Goal: Transaction & Acquisition: Purchase product/service

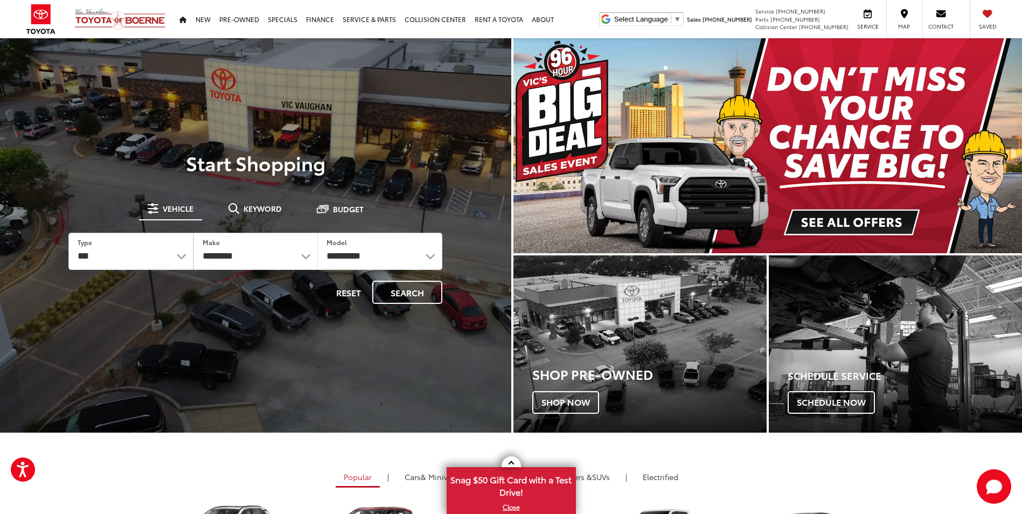
click at [856, 214] on img "carousel slide number 1 of 1" at bounding box center [768, 145] width 509 height 215
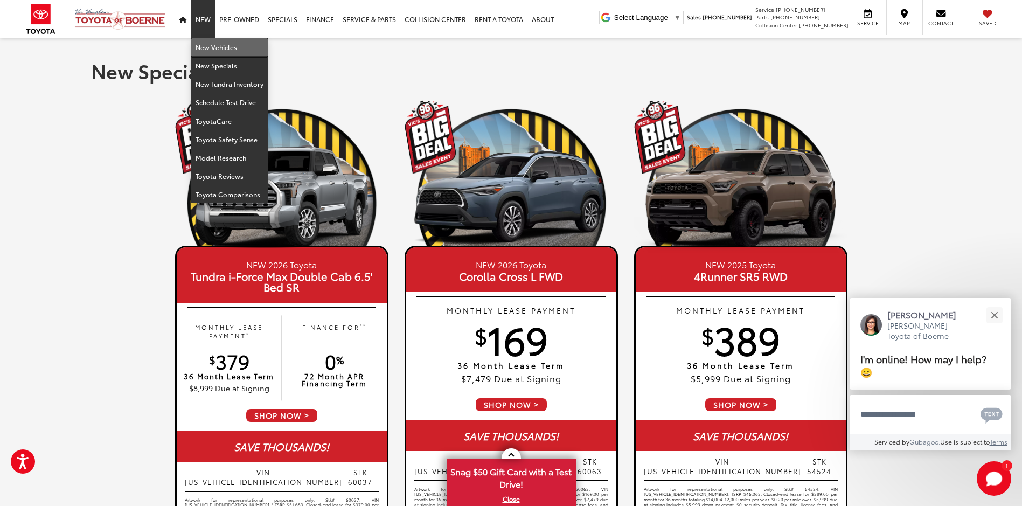
click at [218, 50] on link "New Vehicles" at bounding box center [229, 47] width 77 height 18
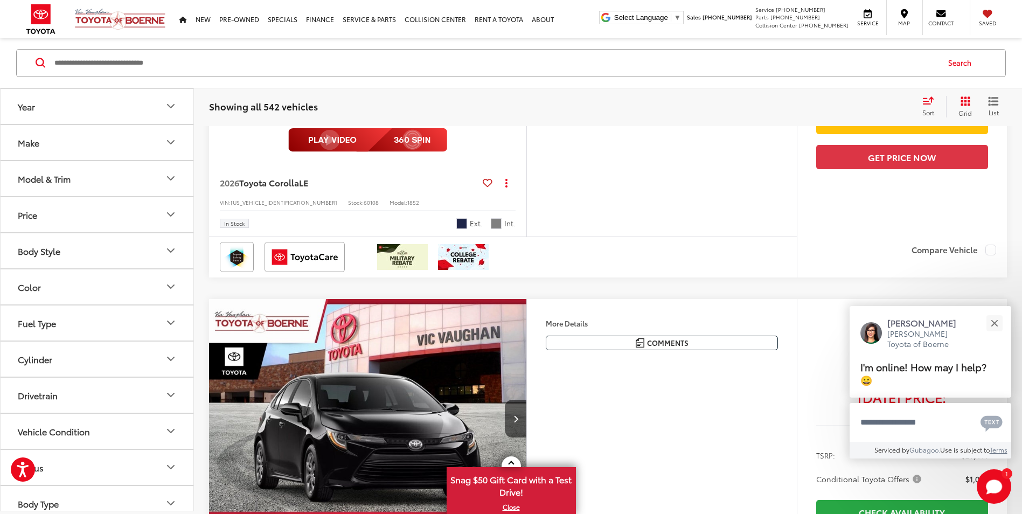
scroll to position [2802, 0]
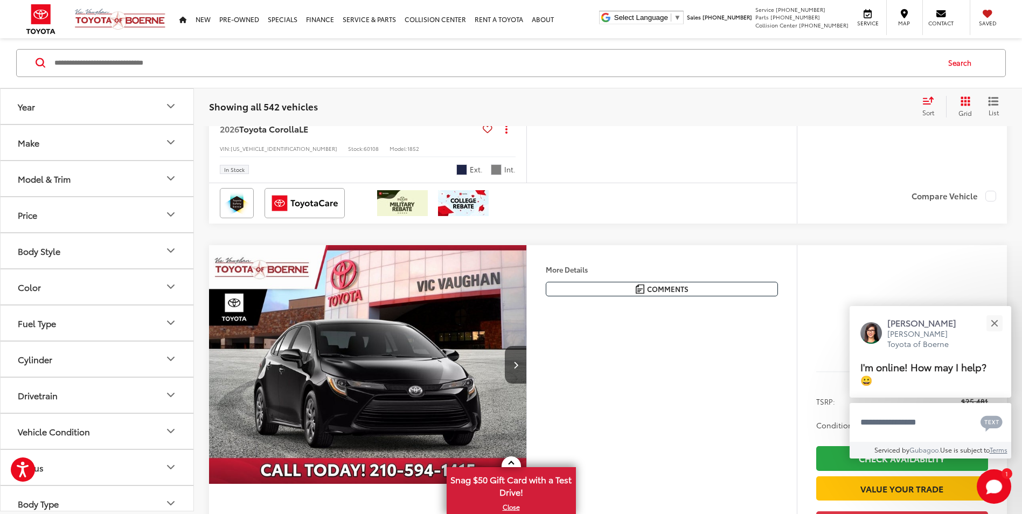
click at [167, 106] on icon "Year" at bounding box center [170, 106] width 13 height 13
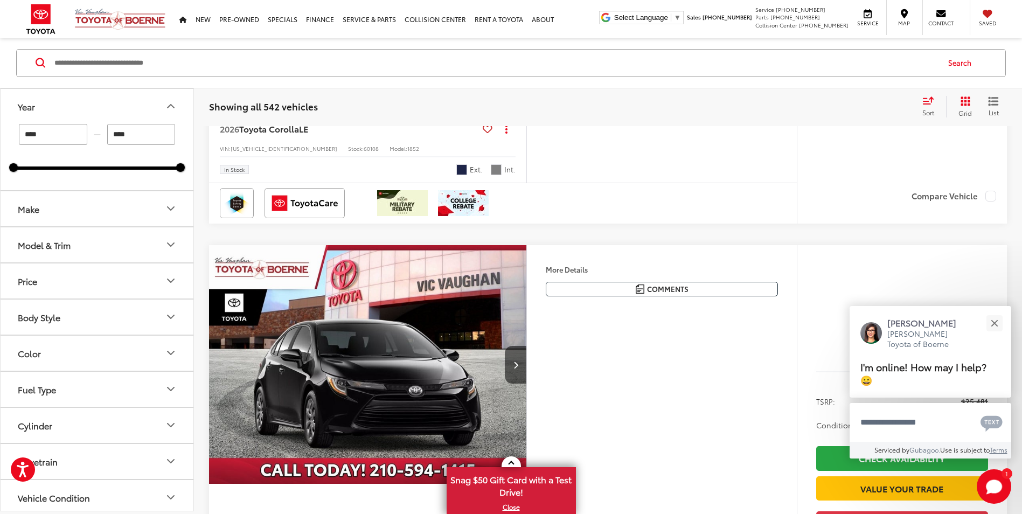
click at [167, 105] on icon "Year" at bounding box center [170, 106] width 13 height 13
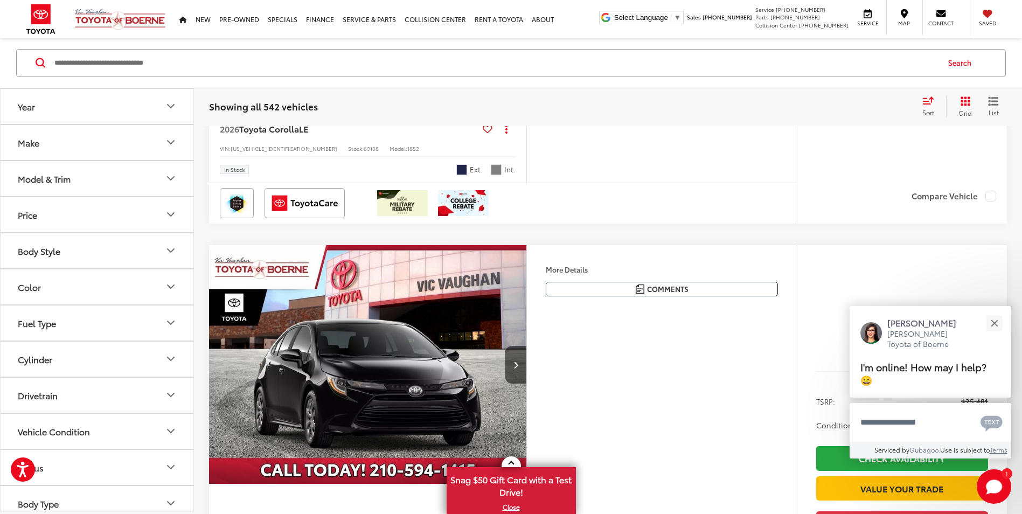
click at [170, 146] on icon "Make" at bounding box center [170, 142] width 13 height 13
click at [170, 183] on icon "Model & Trim" at bounding box center [170, 178] width 13 height 13
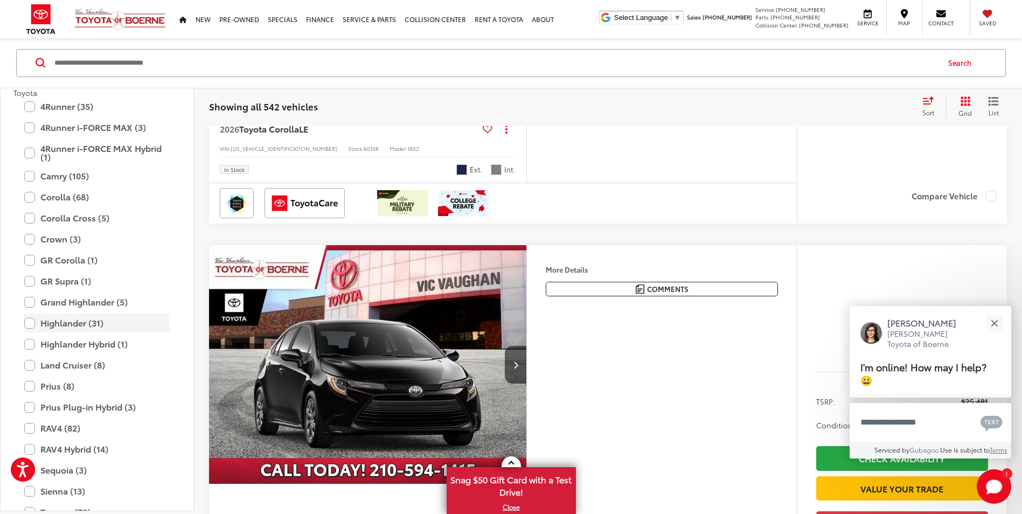
scroll to position [162, 0]
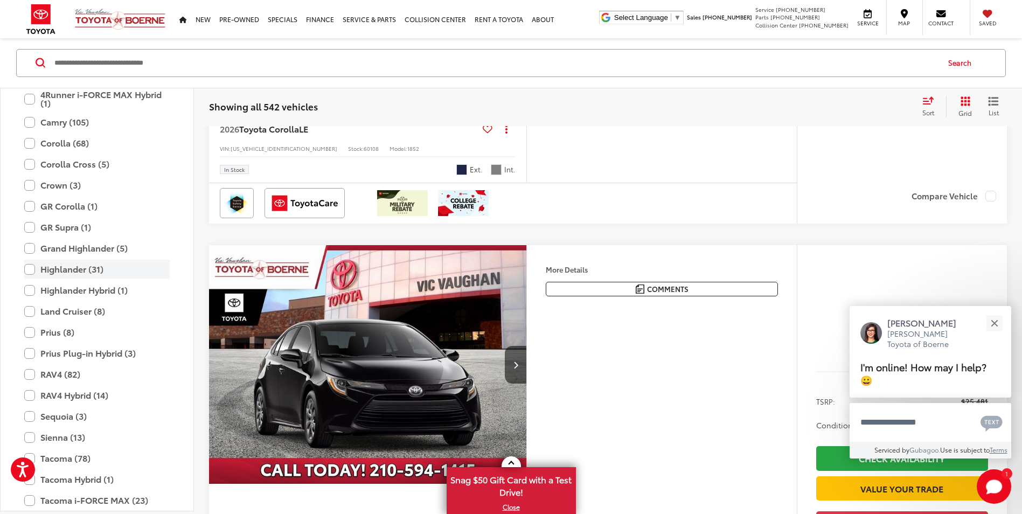
click at [32, 271] on label "Highlander (31)" at bounding box center [96, 269] width 145 height 19
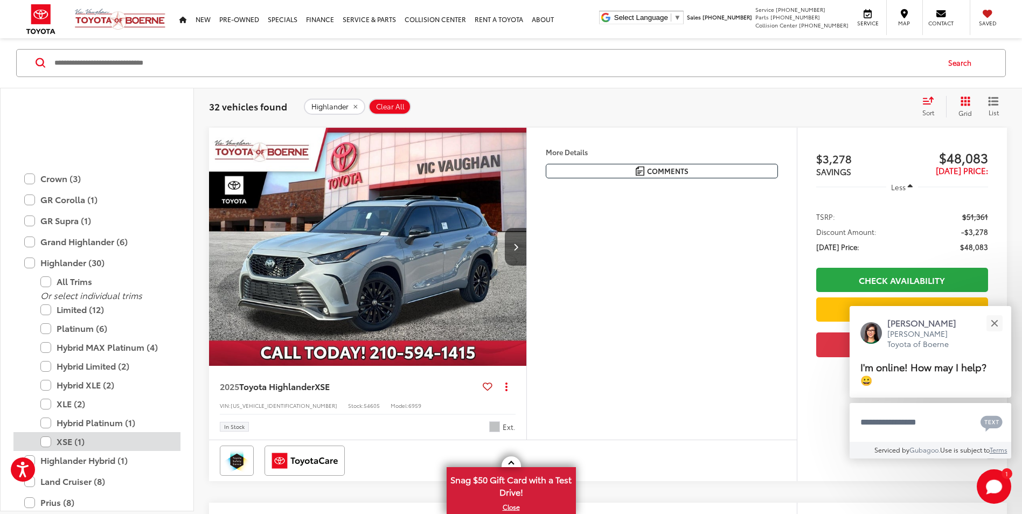
scroll to position [263, 0]
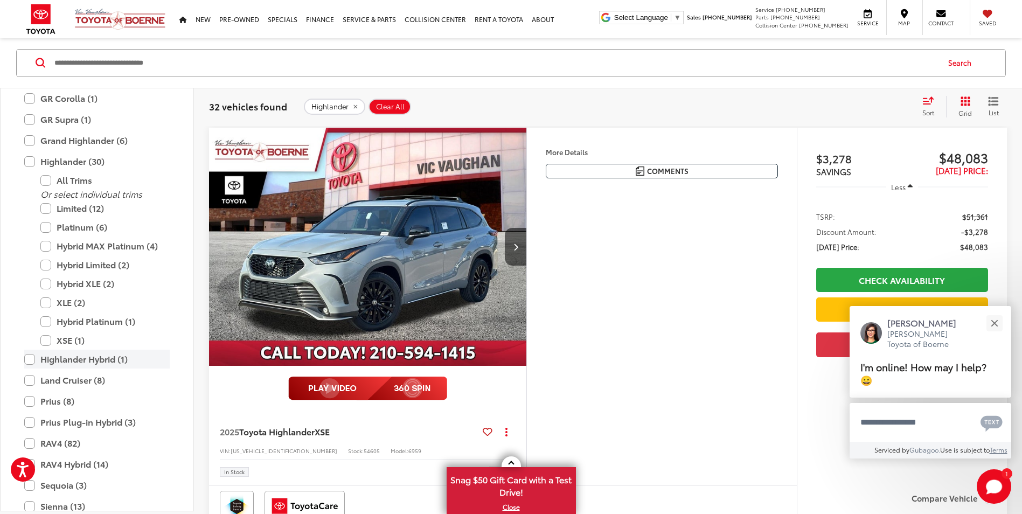
click at [29, 358] on label "Highlander Hybrid (1)" at bounding box center [96, 359] width 145 height 19
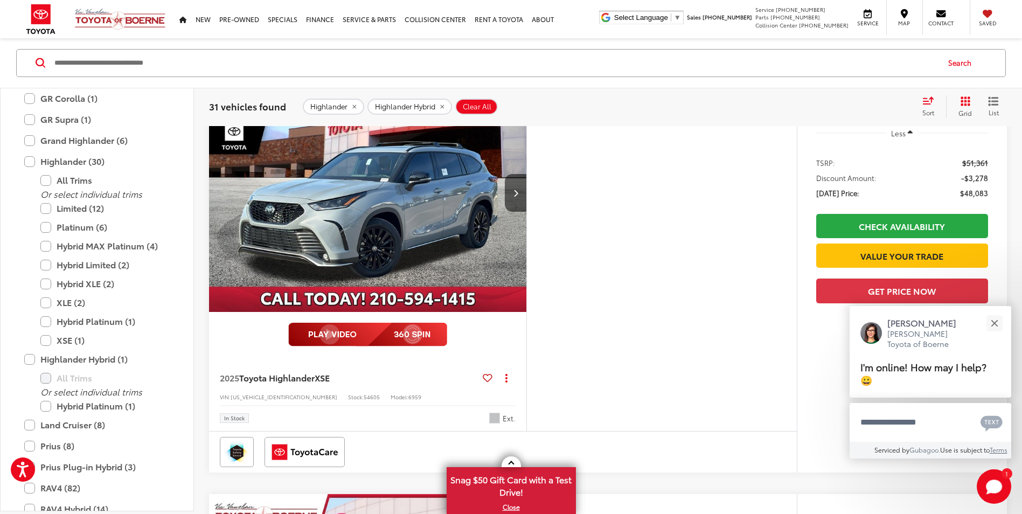
scroll to position [65, 0]
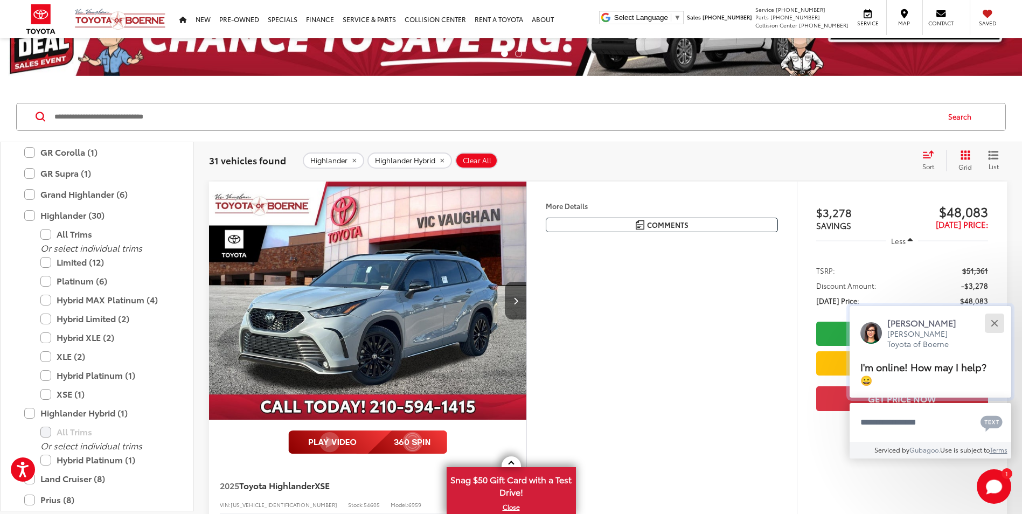
click at [994, 326] on button "Close" at bounding box center [994, 322] width 23 height 23
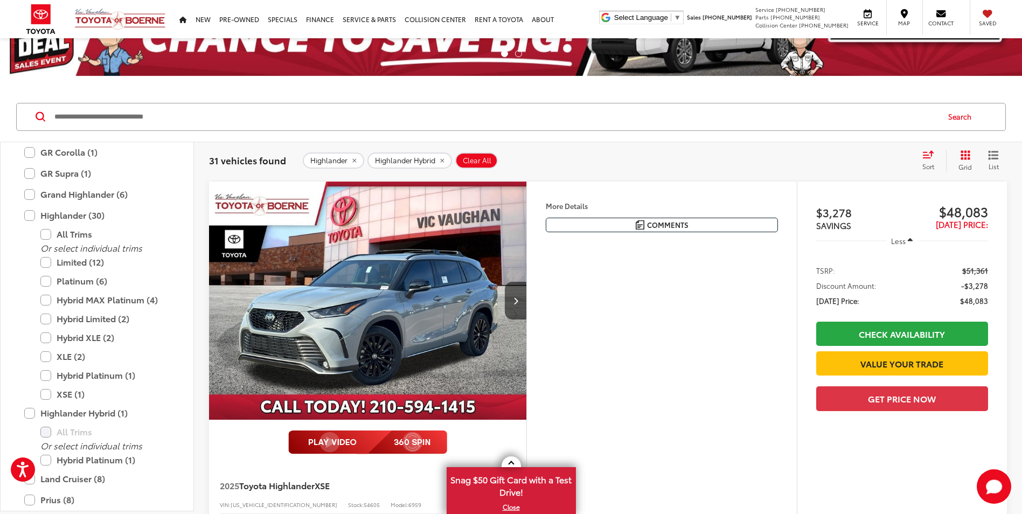
click at [996, 156] on icon "List View" at bounding box center [993, 155] width 9 height 8
click at [966, 153] on icon "Grid View" at bounding box center [966, 155] width 10 height 10
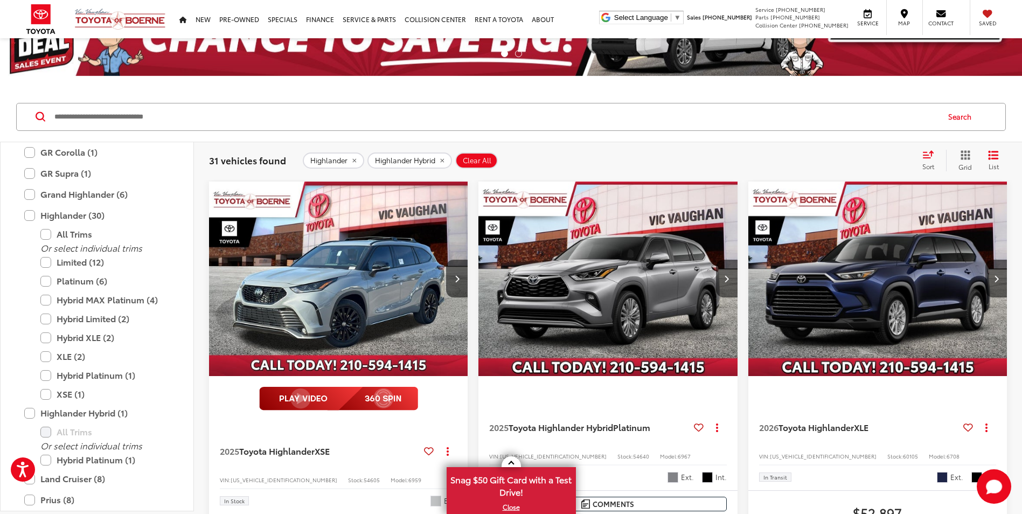
click at [927, 154] on icon "Select sort value" at bounding box center [929, 154] width 12 height 8
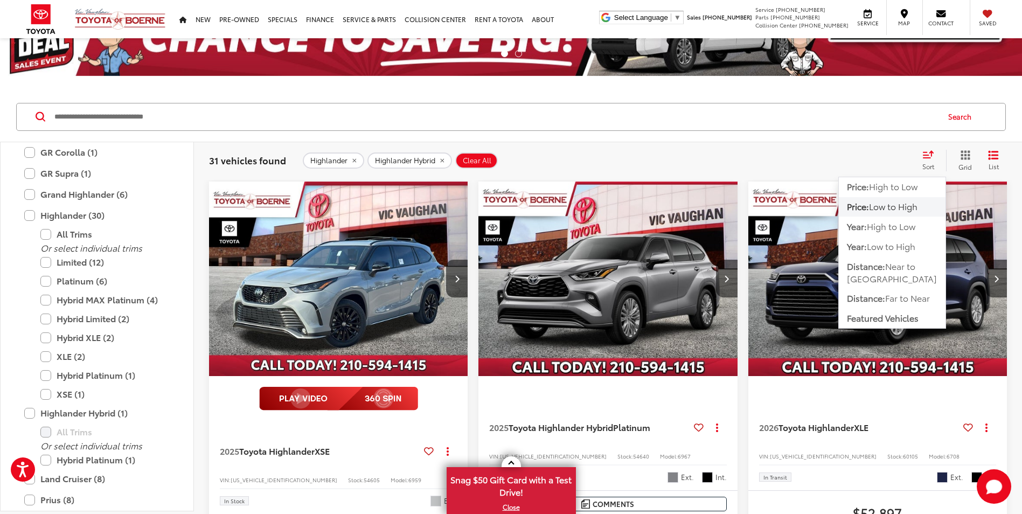
click at [897, 206] on span "Low to High" at bounding box center [893, 206] width 48 height 12
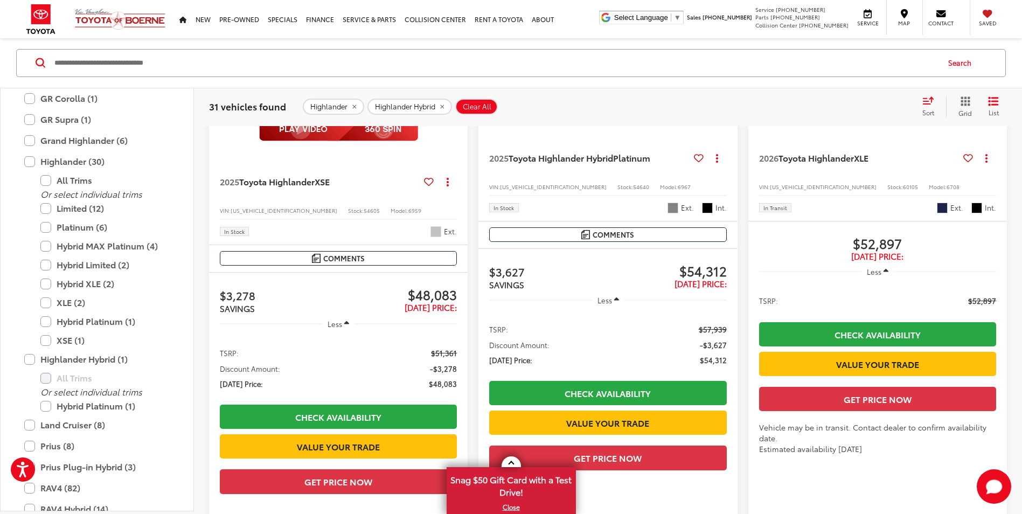
scroll to position [388, 0]
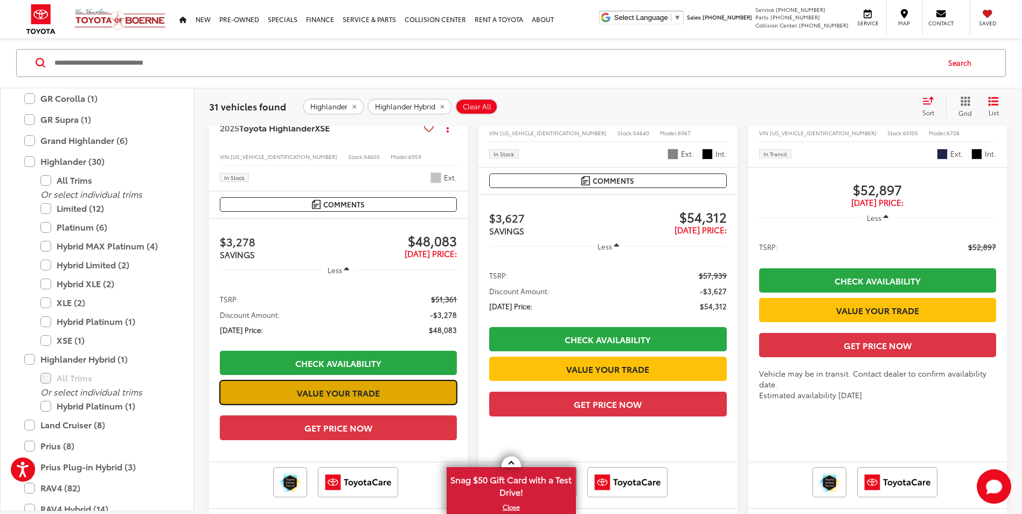
click at [346, 389] on link "Value Your Trade" at bounding box center [338, 392] width 237 height 24
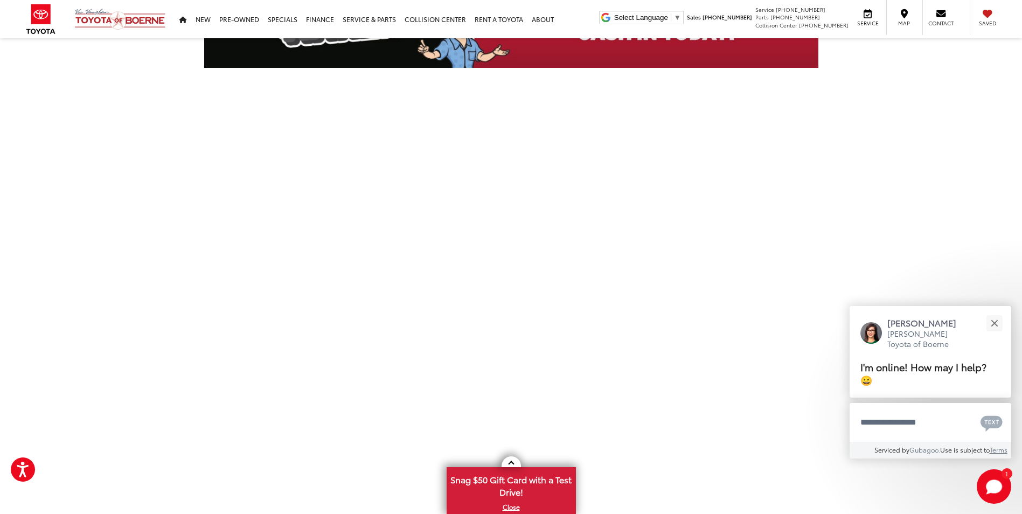
scroll to position [216, 0]
